Goal: Task Accomplishment & Management: Complete application form

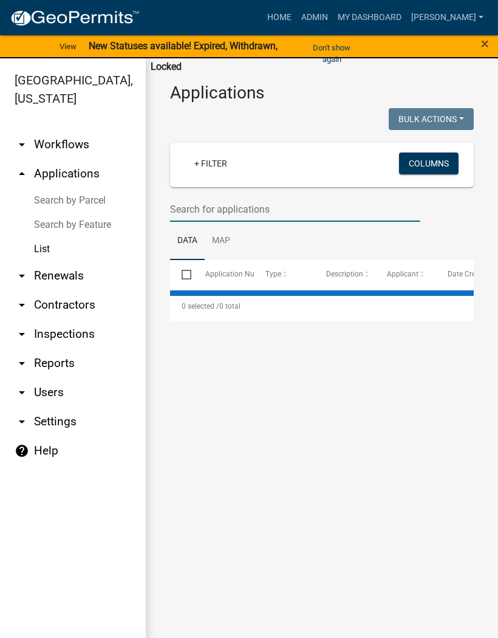
click at [225, 202] on input "text" at bounding box center [295, 209] width 250 height 25
click at [170, 208] on input "1099" at bounding box center [295, 209] width 250 height 25
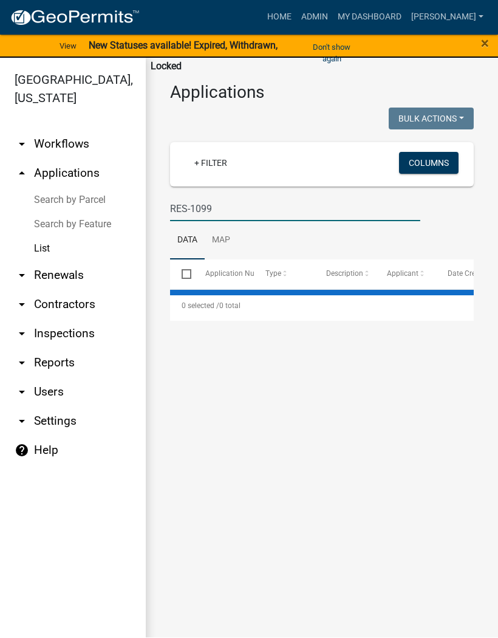
click at [225, 214] on input "RES-1099" at bounding box center [295, 209] width 250 height 25
type input "RES-1099"
click at [481, 46] on span "×" at bounding box center [485, 43] width 8 height 17
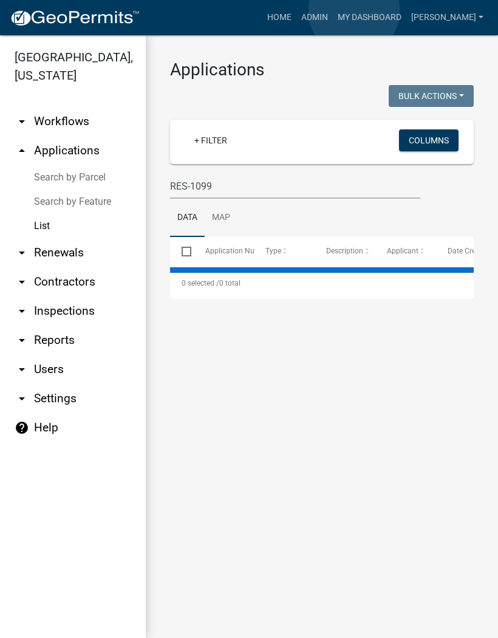
click at [333, 12] on link "Admin" at bounding box center [314, 17] width 36 height 23
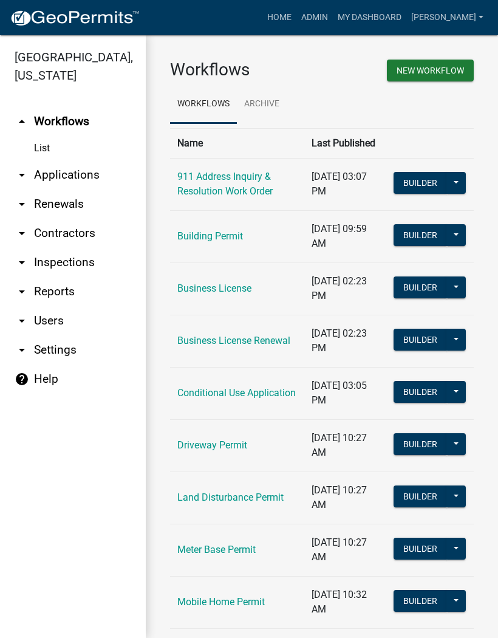
click at [83, 170] on link "arrow_drop_down Applications" at bounding box center [73, 174] width 146 height 29
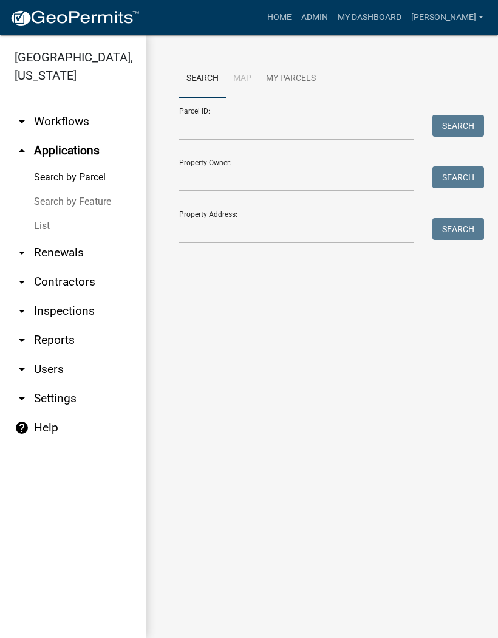
click at [47, 225] on link "List" at bounding box center [73, 226] width 146 height 24
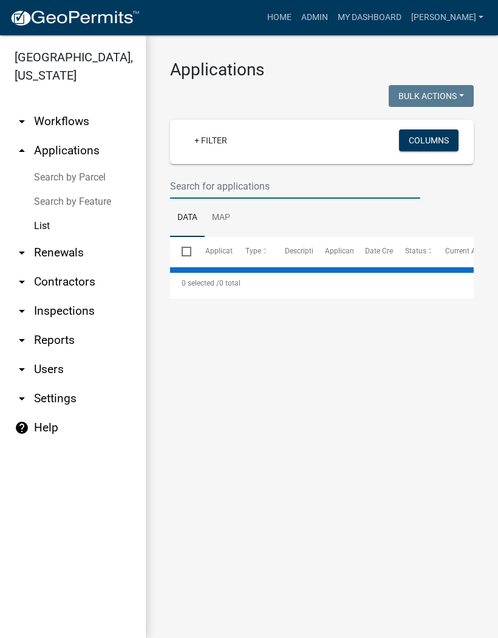
click at [199, 187] on input "text" at bounding box center [295, 186] width 250 height 25
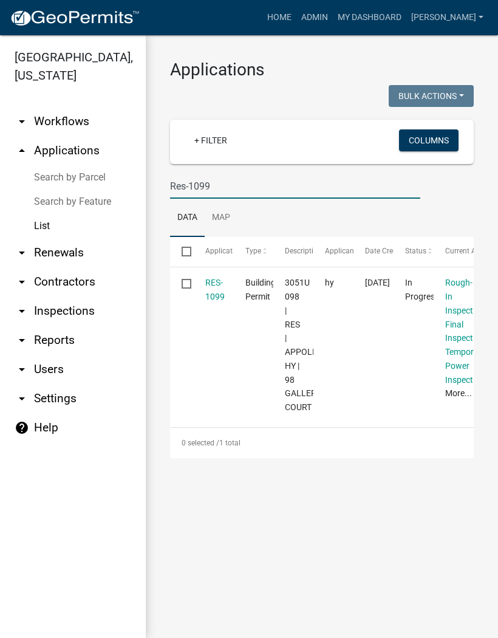
type input "Res-1099"
click at [221, 283] on link "RES-1099" at bounding box center [214, 290] width 19 height 24
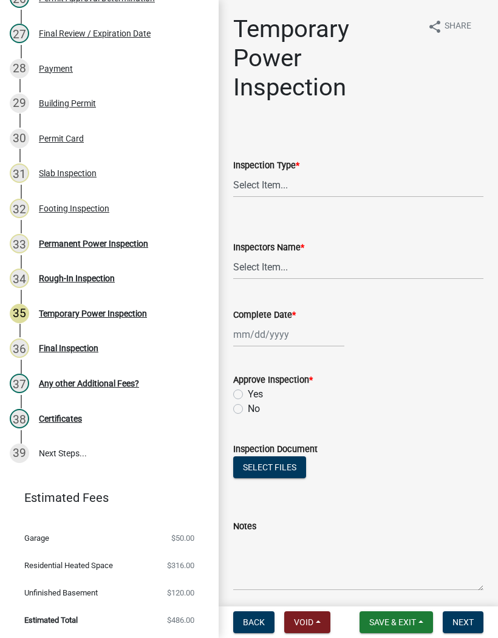
scroll to position [1104, 0]
click at [127, 246] on div "Permanent Power Inspection" at bounding box center [93, 243] width 109 height 9
click at [288, 182] on select "Select Item... Permanent Power" at bounding box center [358, 185] width 250 height 25
select select "5c85f858-e2c6-4c2c-a92e-43b107da9ba1"
click at [262, 266] on select "Select Item... [PERSON_NAME] ([PERSON_NAME]) [PERSON_NAME] ([PERSON_NAME]) Engi…" at bounding box center [358, 267] width 250 height 25
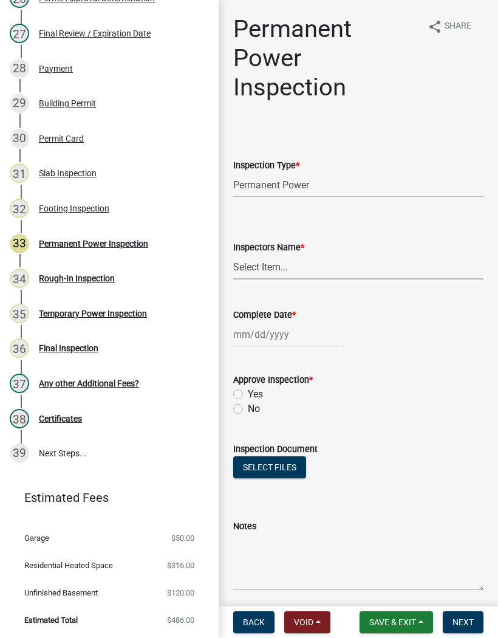
select select "8dfc8809-68b2-4bc3-a0d1-6f7e000e7487"
click at [270, 329] on div at bounding box center [288, 334] width 111 height 25
select select "8"
select select "2025"
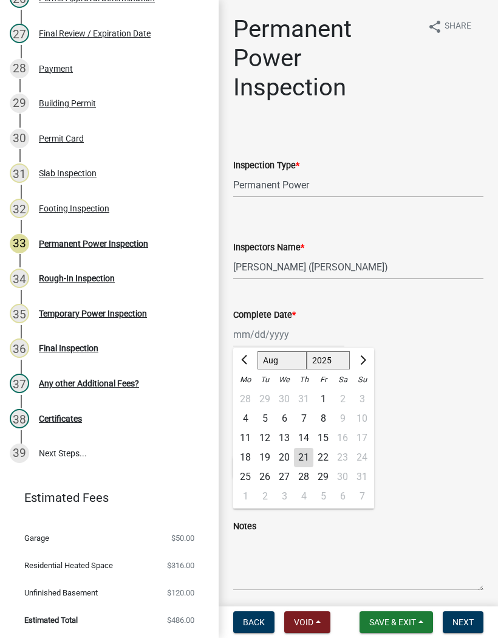
click at [303, 456] on div "21" at bounding box center [303, 457] width 19 height 19
type input "[DATE]"
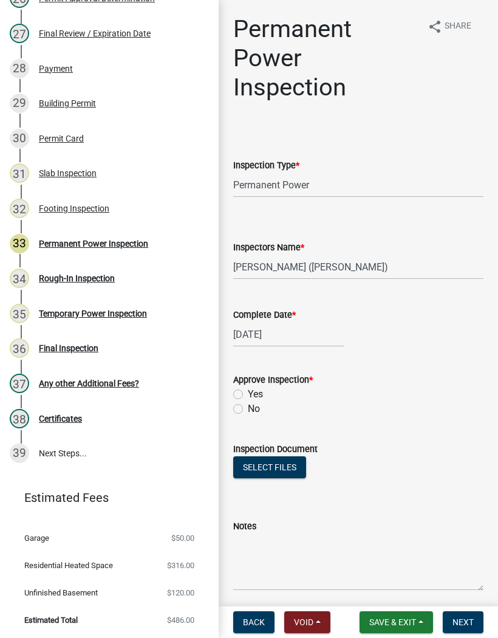
click at [248, 394] on label "Yes" at bounding box center [255, 394] width 15 height 15
click at [248, 394] on input "Yes" at bounding box center [252, 391] width 8 height 8
radio input "true"
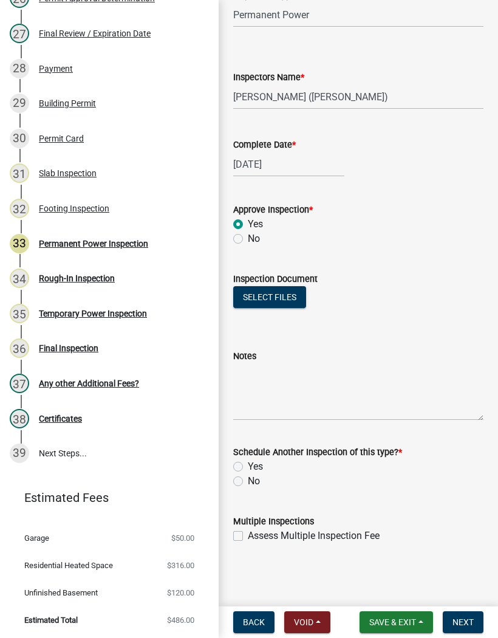
scroll to position [170, 0]
click at [248, 481] on label "No" at bounding box center [254, 481] width 12 height 15
click at [248, 481] on input "No" at bounding box center [252, 478] width 8 height 8
radio input "true"
click at [468, 620] on span "Next" at bounding box center [463, 622] width 21 height 10
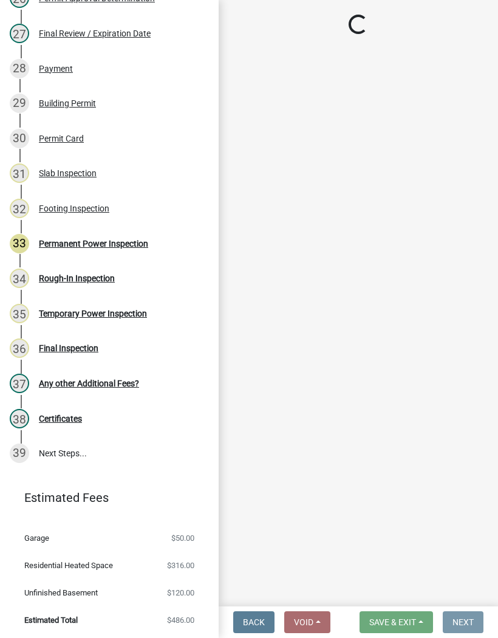
scroll to position [0, 0]
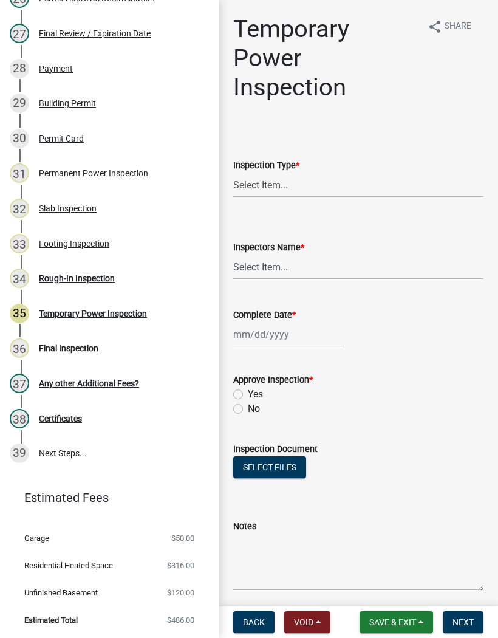
click at [402, 616] on button "Save & Exit" at bounding box center [397, 622] width 74 height 22
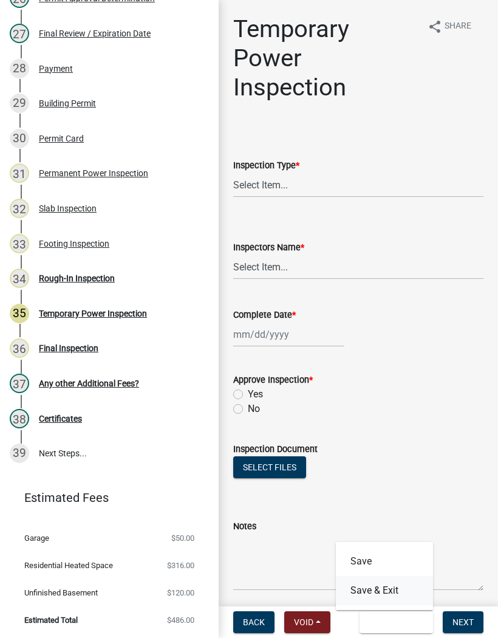
click at [394, 586] on button "Save & Exit" at bounding box center [384, 590] width 97 height 29
